Goal: Register for event/course

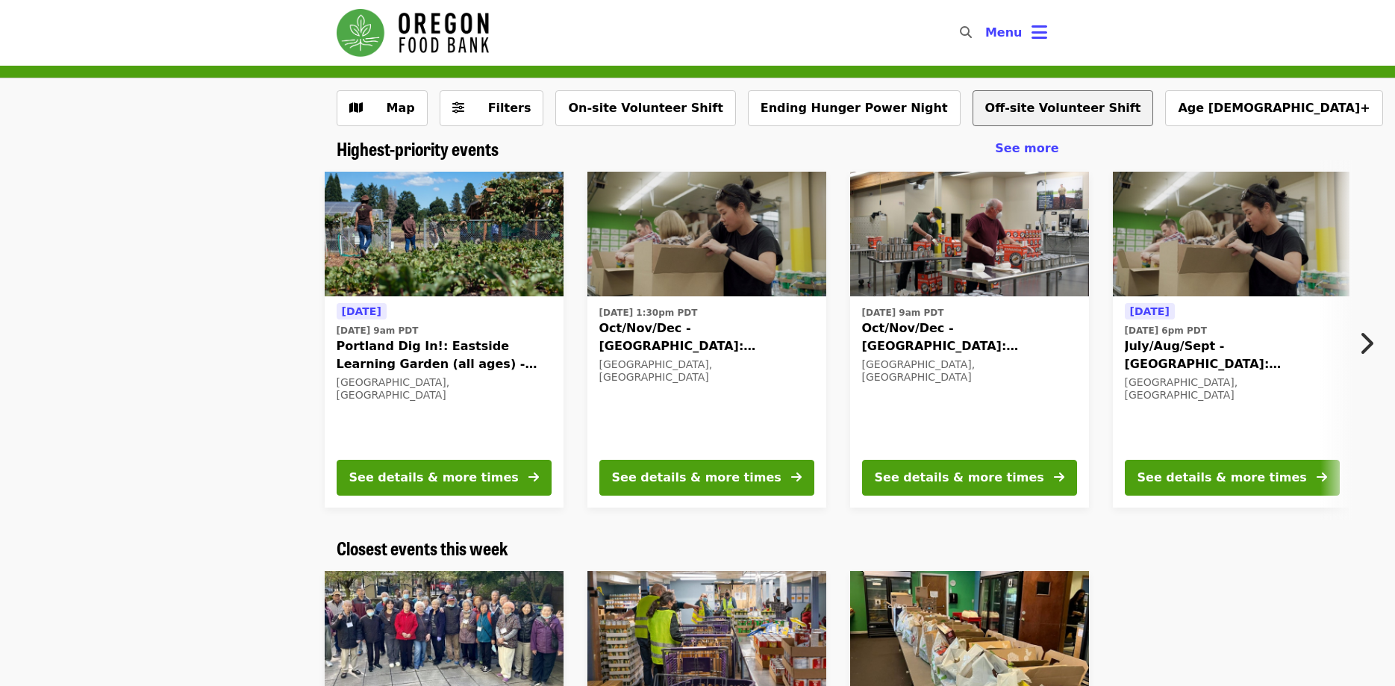
click at [979, 113] on button "Off-site Volunteer Shift" at bounding box center [1062, 108] width 181 height 36
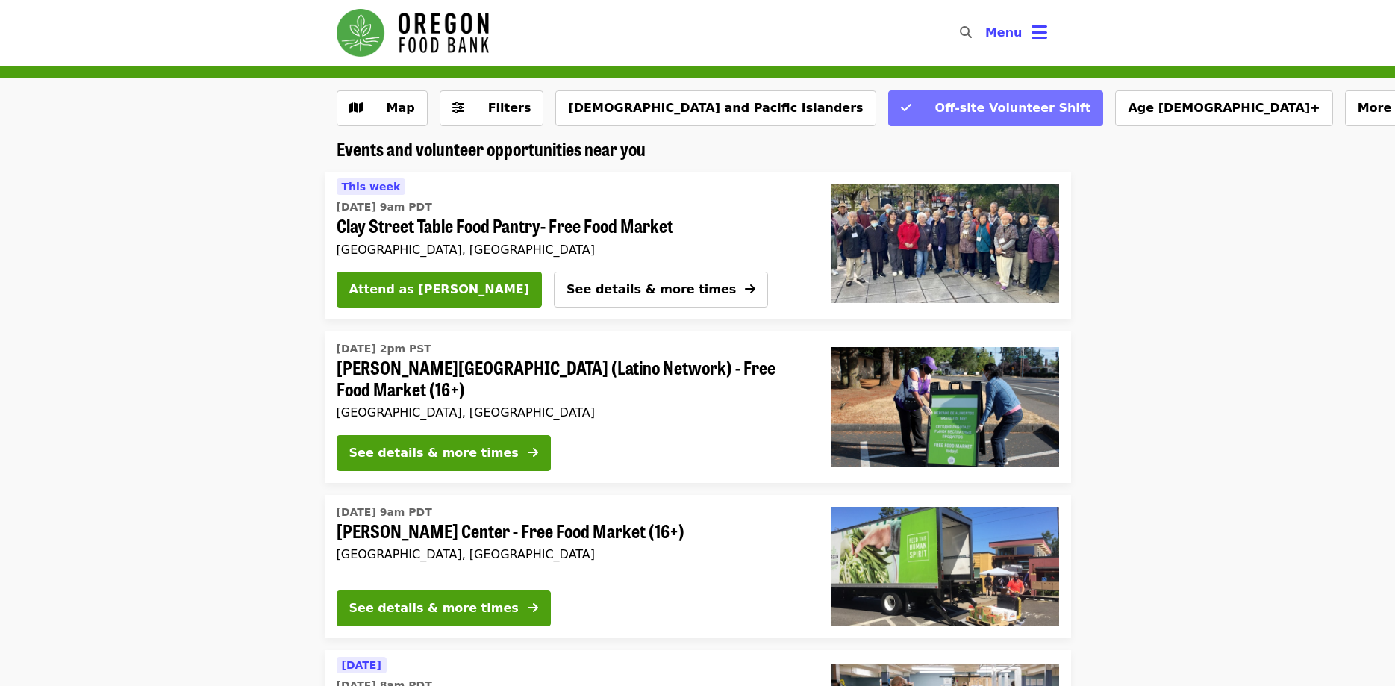
click at [920, 104] on span "Off-site Volunteer Shift" at bounding box center [1005, 108] width 171 height 18
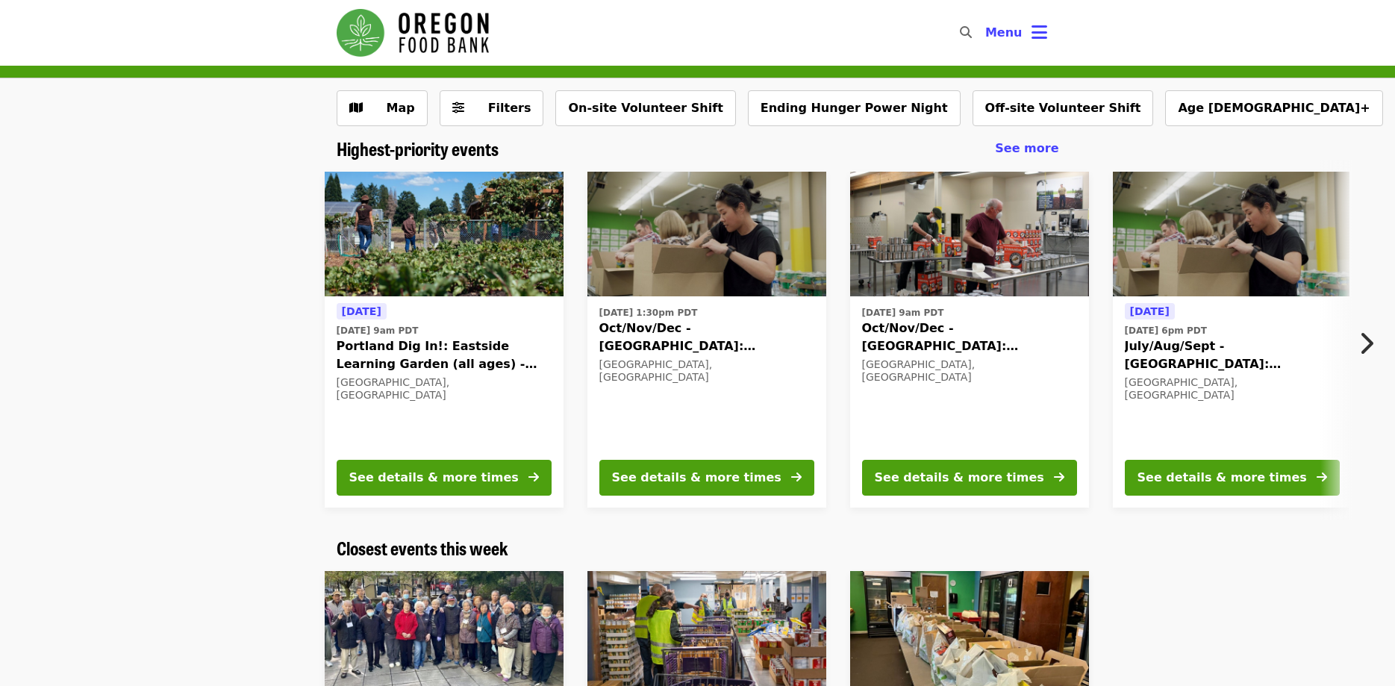
click at [488, 344] on span "Portland Dig In!: Eastside Learning Garden (all ages) - Aug/Sept/Oct" at bounding box center [444, 355] width 215 height 36
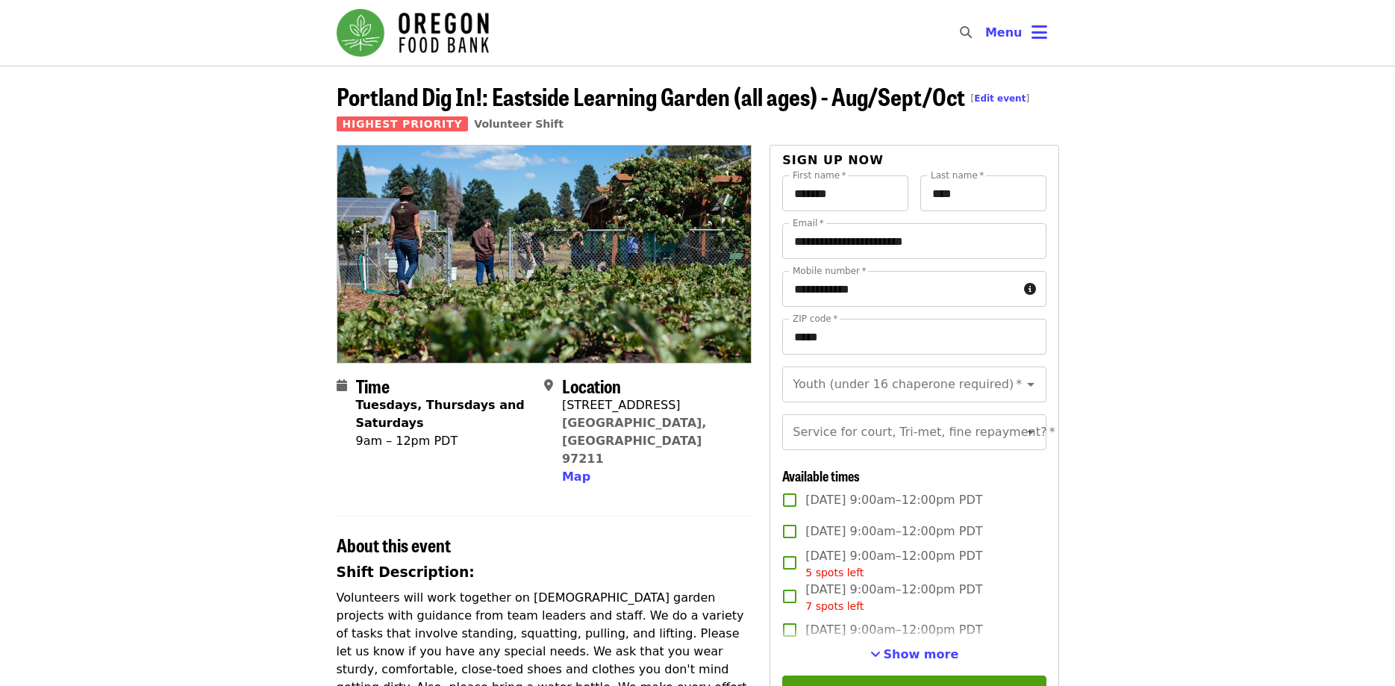
click at [407, 32] on img "Main navigation" at bounding box center [413, 33] width 152 height 48
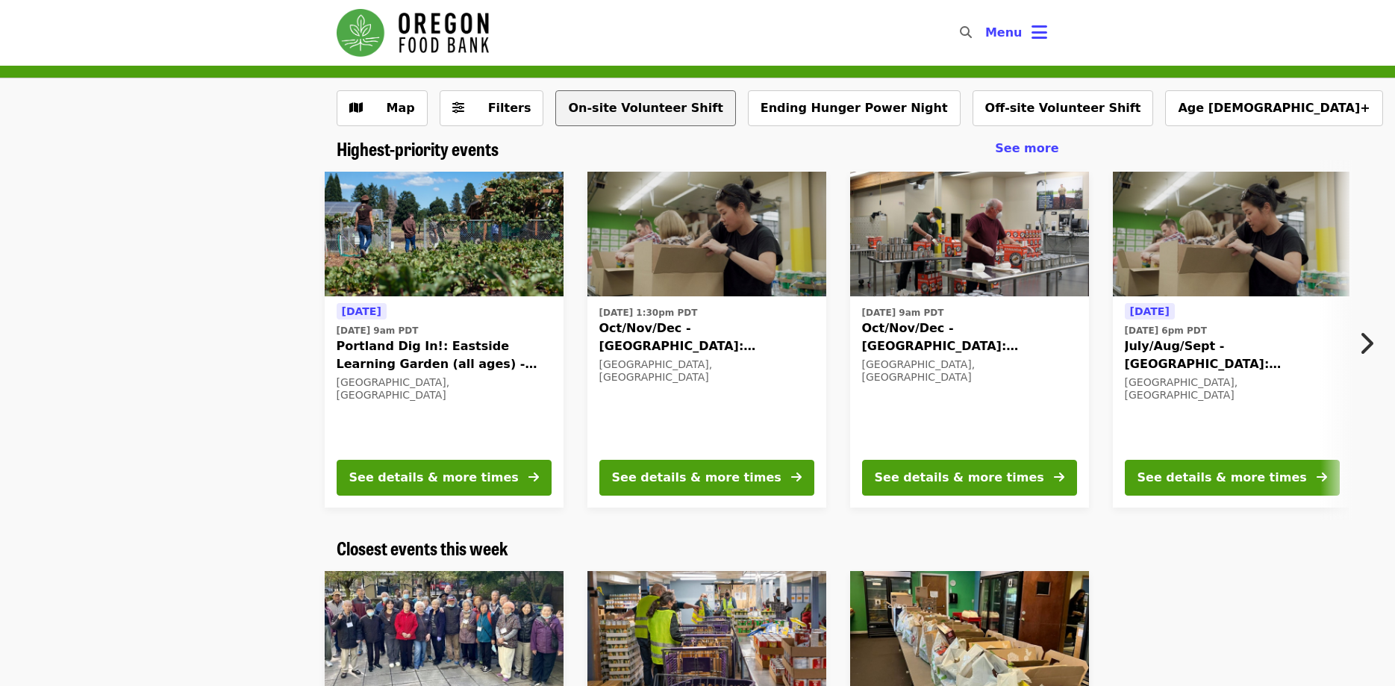
click at [621, 112] on button "On-site Volunteer Shift" at bounding box center [645, 108] width 180 height 36
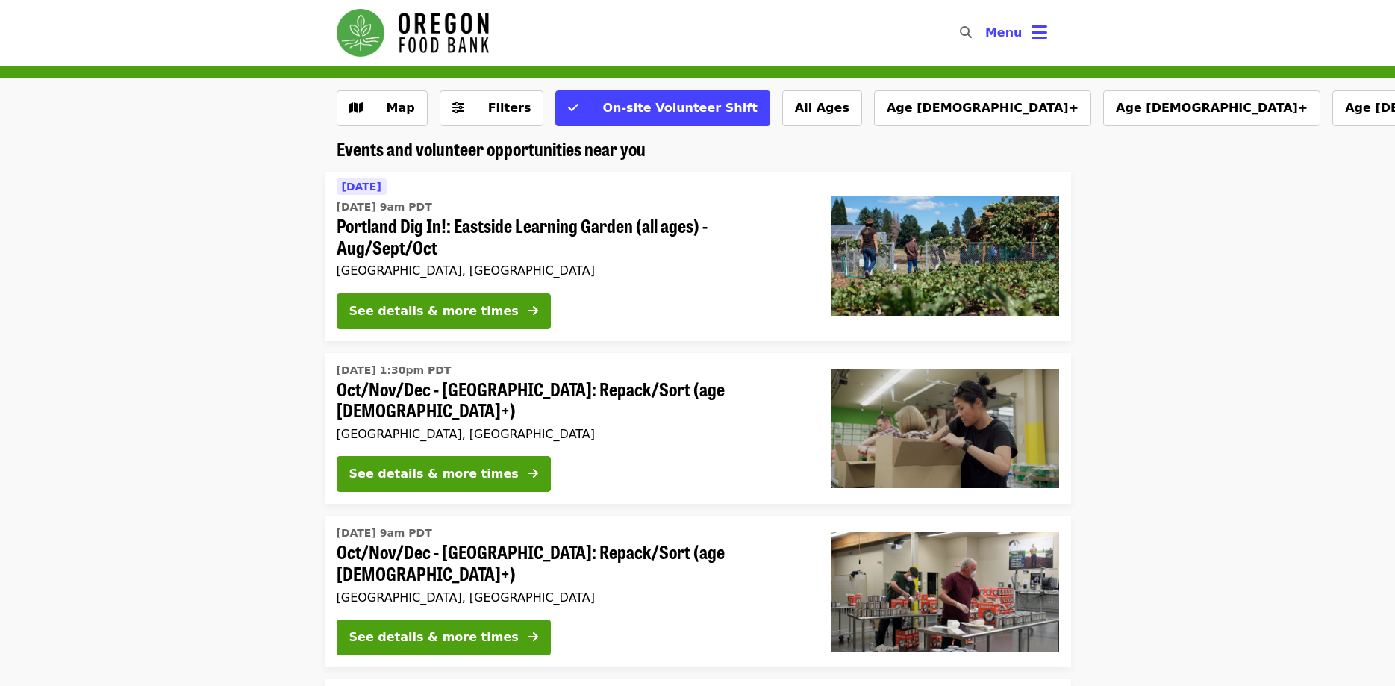
click at [480, 22] on img "Main navigation" at bounding box center [413, 33] width 152 height 48
